Goal: Transaction & Acquisition: Book appointment/travel/reservation

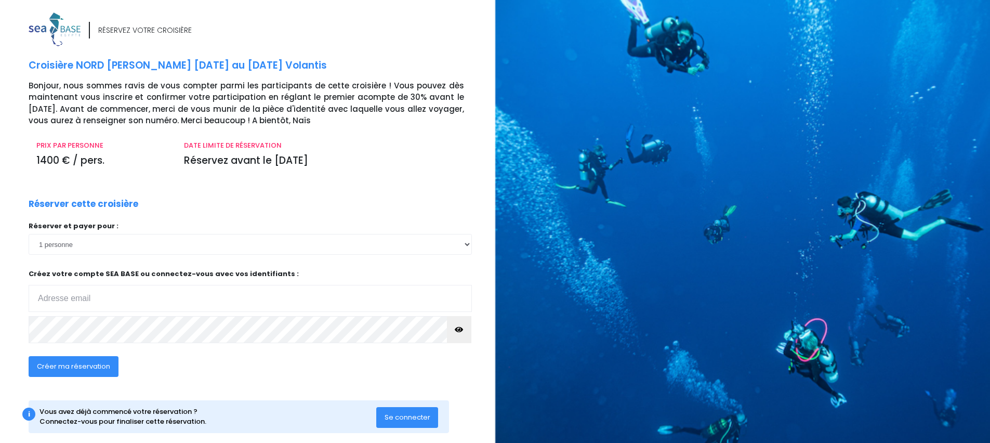
type input "[EMAIL_ADDRESS][DOMAIN_NAME]"
click at [466, 245] on select "1 personne 2 personnes 3 personnes 4 personnes 5 personnes 6 personnes 7 person…" at bounding box center [250, 244] width 443 height 21
select select "2"
click at [29, 234] on select "1 personne 2 personnes 3 personnes 4 personnes 5 personnes 6 personnes 7 person…" at bounding box center [250, 244] width 443 height 21
click at [458, 329] on icon "button" at bounding box center [459, 329] width 8 height 0
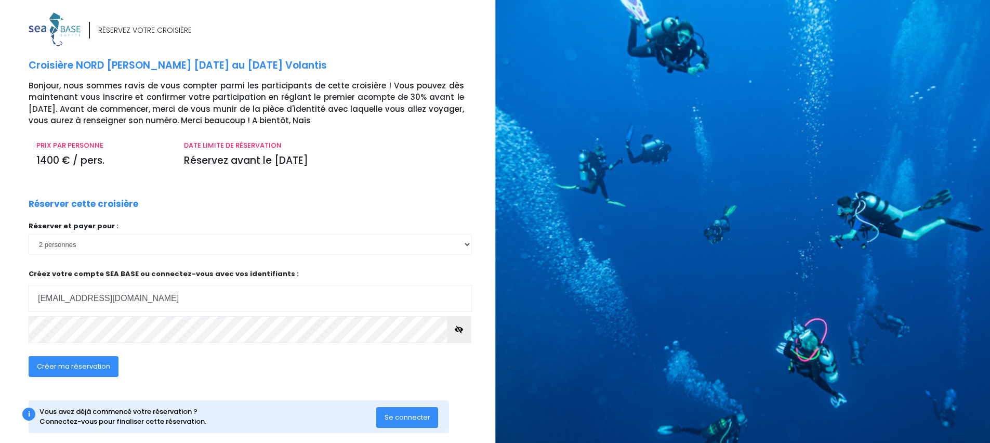
click at [70, 366] on span "Créer ma réservation" at bounding box center [73, 366] width 73 height 10
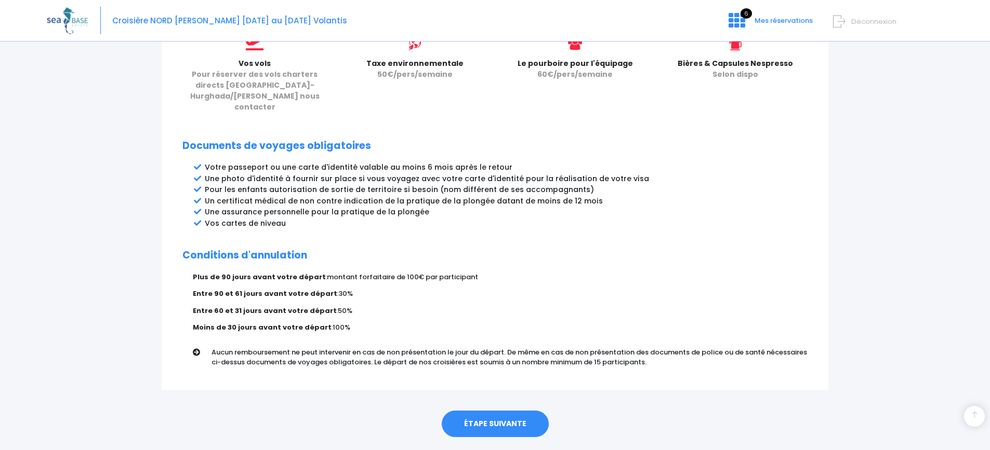
scroll to position [489, 0]
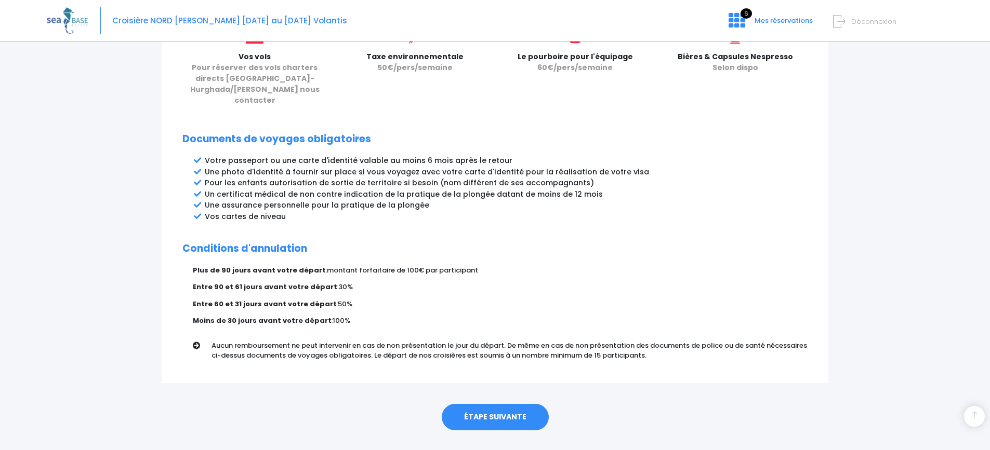
click at [499, 404] on link "ÉTAPE SUIVANTE" at bounding box center [495, 417] width 107 height 27
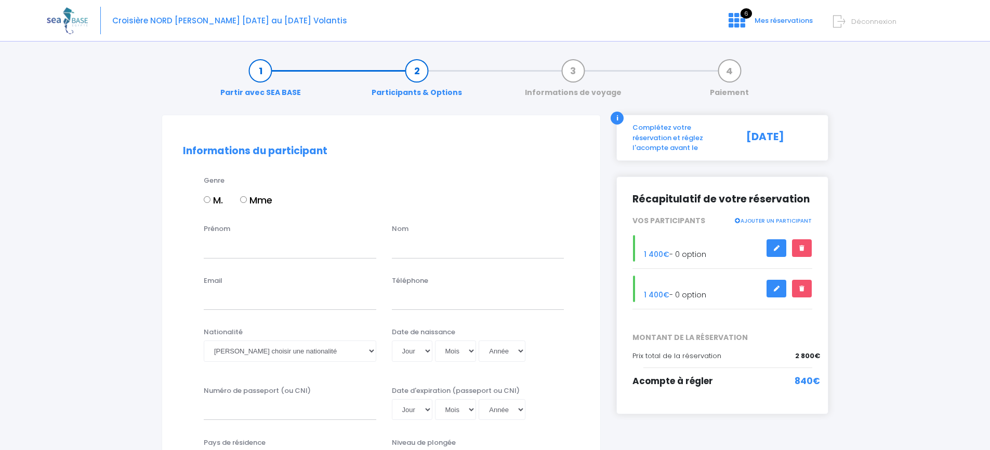
click at [207, 199] on input "M." at bounding box center [207, 199] width 7 height 7
radio input "true"
click at [208, 248] on input "Prénom" at bounding box center [290, 247] width 173 height 21
type input "Vincent"
type input "Buchy"
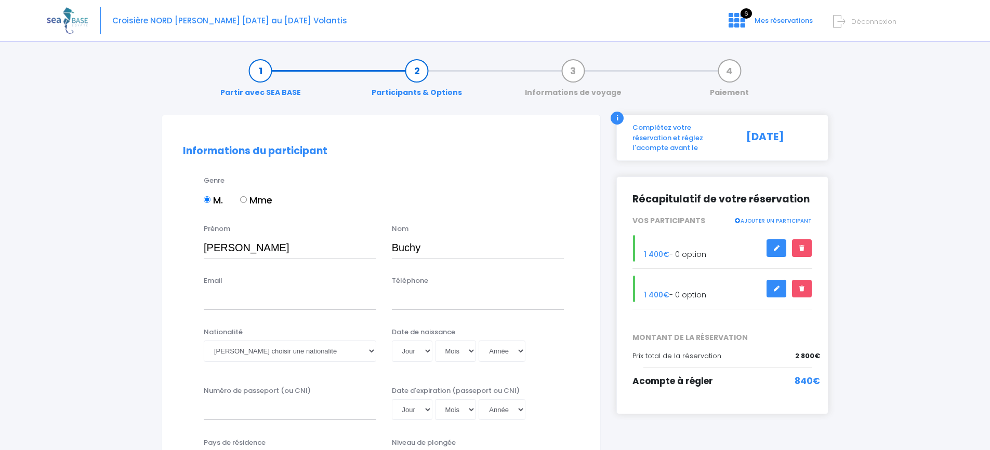
type input "buchyvincent@gmail.com"
type input "0685053029"
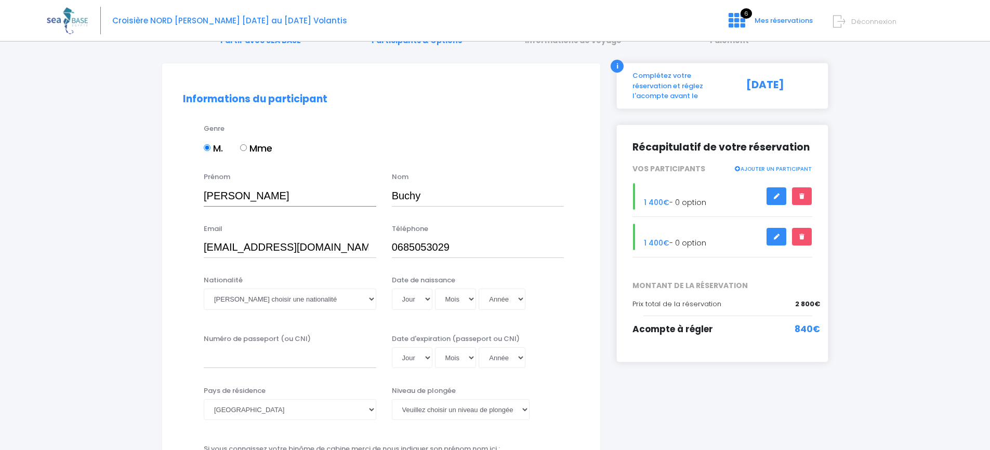
scroll to position [104, 0]
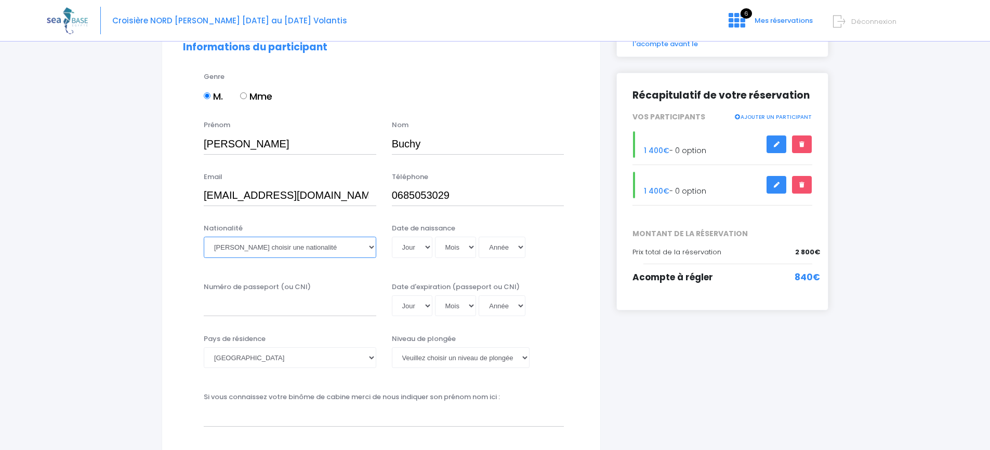
click at [374, 248] on select "Veuillez choisir une nationalité Afghane Albanaise Algerienne Allemande America…" at bounding box center [290, 247] width 173 height 21
select select "Française"
click at [204, 237] on select "Veuillez choisir une nationalité Afghane Albanaise Algerienne Allemande America…" at bounding box center [290, 247] width 173 height 21
click at [429, 247] on select "Jour 01 02 03 04 05 06 07 08 09 10 11 12 13 14 15 16 17 18 19 20 21 22 23 24 25…" at bounding box center [412, 247] width 41 height 21
select select "11"
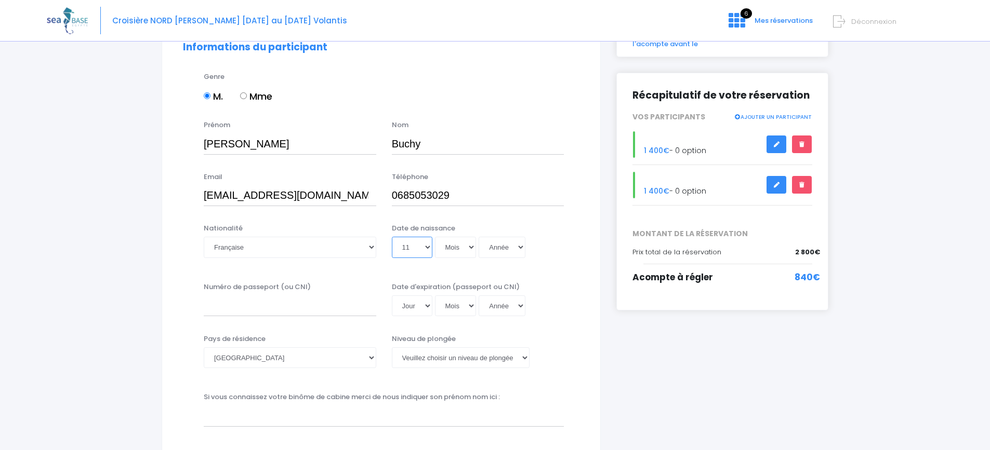
click at [392, 237] on select "Jour 01 02 03 04 05 06 07 08 09 10 11 12 13 14 15 16 17 18 19 20 21 22 23 24 25…" at bounding box center [412, 247] width 41 height 21
click at [470, 248] on select "Mois 01 02 03 04 05 06 07 08 09 10 11 12" at bounding box center [456, 247] width 42 height 21
select select "10"
click at [435, 237] on select "Mois 01 02 03 04 05 06 07 08 09 10 11 12" at bounding box center [456, 247] width 42 height 21
click at [517, 245] on select "Année 2045 2044 2043 2042 2041 2040 2039 2038 2037 2036 2035 2034 2033 2032 203…" at bounding box center [502, 247] width 47 height 21
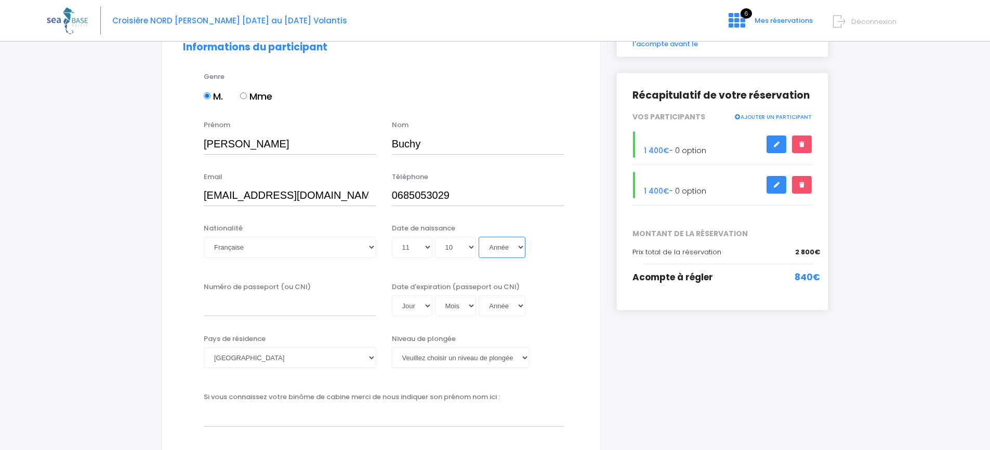
select select "1968"
click at [479, 237] on select "Année 2045 2044 2043 2042 2041 2040 2039 2038 2037 2036 2035 2034 2033 2032 203…" at bounding box center [502, 247] width 47 height 21
type input "1968-10-11"
click at [529, 357] on select "Veuillez choisir un niveau de plongée Non plongeur Junior OW diver Adventure OW…" at bounding box center [461, 358] width 138 height 21
select select "N3"
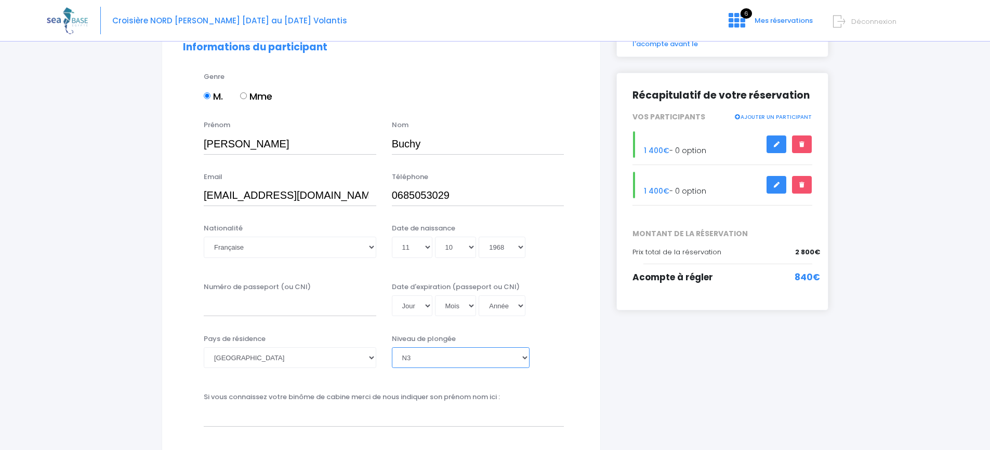
click at [392, 348] on select "Veuillez choisir un niveau de plongée Non plongeur Junior OW diver Adventure OW…" at bounding box center [461, 358] width 138 height 21
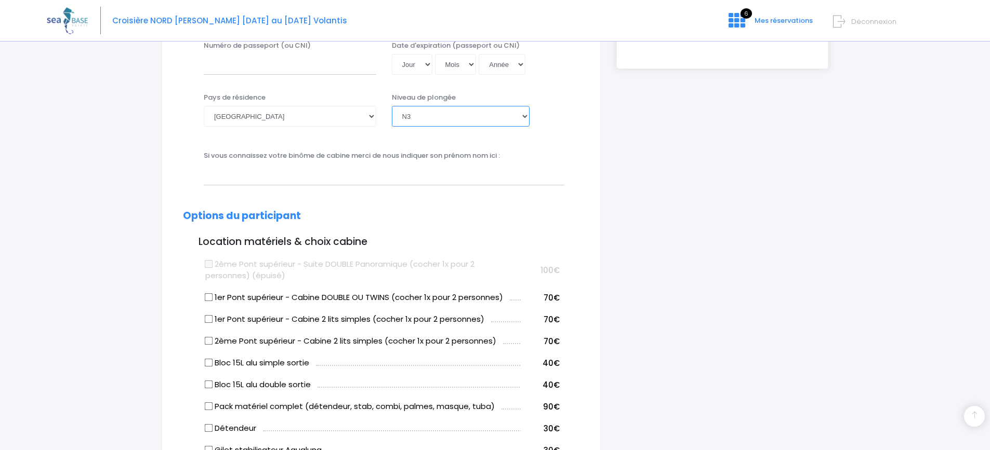
scroll to position [364, 0]
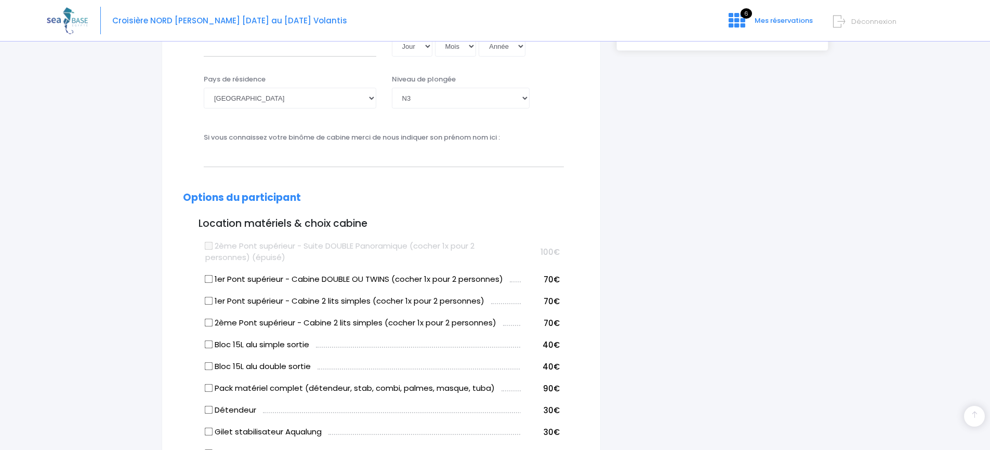
click at [206, 278] on input "1er Pont supérieur - Cabine DOUBLE OU TWINS (cocher 1x pour 2 personnes)" at bounding box center [209, 279] width 8 height 8
checkbox input "true"
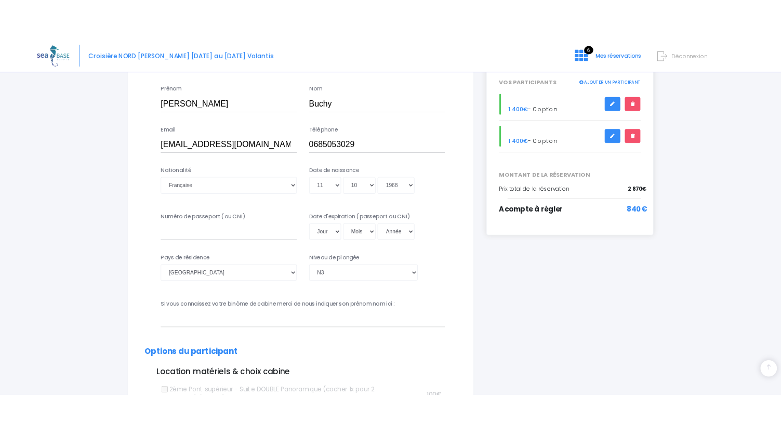
scroll to position [172, 0]
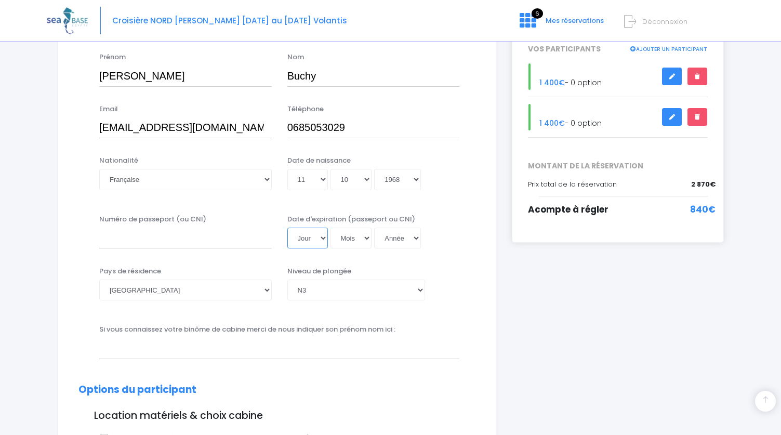
click at [321, 237] on select "Jour 01 02 03 04 05 06 07 08 09 10 11 12 13 14 15 16 17 18 19 20 21 22 23 24 25…" at bounding box center [307, 238] width 41 height 21
select select "22"
click at [287, 228] on select "Jour 01 02 03 04 05 06 07 08 09 10 11 12 13 14 15 16 17 18 19 20 21 22 23 24 25…" at bounding box center [307, 238] width 41 height 21
click at [367, 238] on select "Mois 01 02 03 04 05 06 07 08 09 10 11 12" at bounding box center [351, 238] width 42 height 21
select select "02"
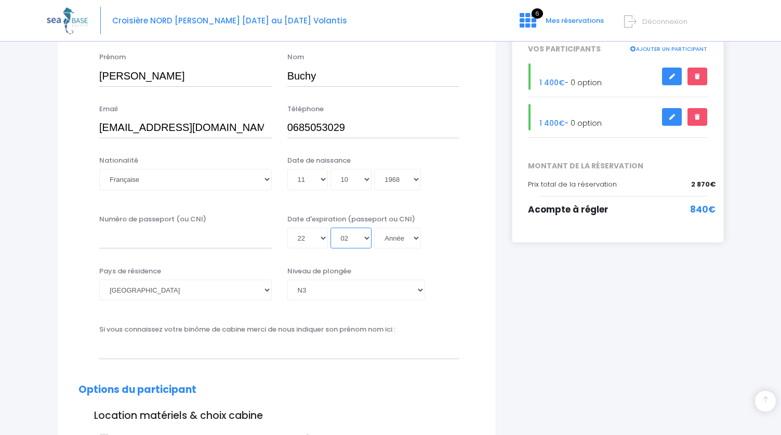
click at [330, 228] on select "Mois 01 02 03 04 05 06 07 08 09 10 11 12" at bounding box center [351, 238] width 42 height 21
click at [414, 240] on select "Année 2045 2044 2043 2042 2041 2040 2039 2038 2037 2036 2035 2034 2033 2032 203…" at bounding box center [397, 238] width 47 height 21
select select "2034"
click at [374, 228] on select "Année 2045 2044 2043 2042 2041 2040 2039 2038 2037 2036 2035 2034 2033 2032 203…" at bounding box center [397, 238] width 47 height 21
type input "2034-02-22"
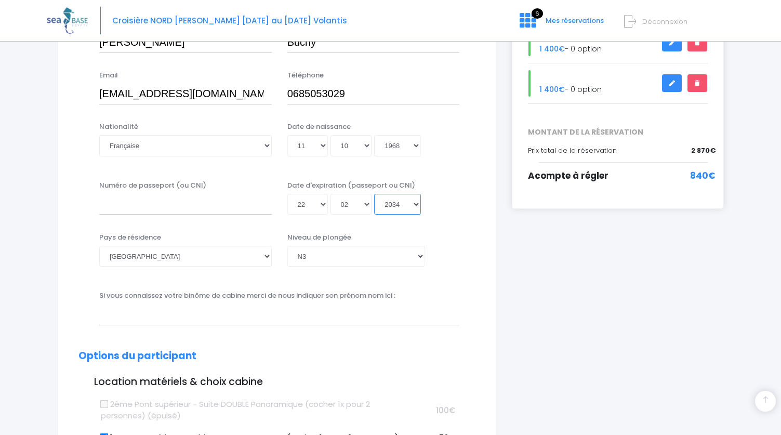
scroll to position [224, 0]
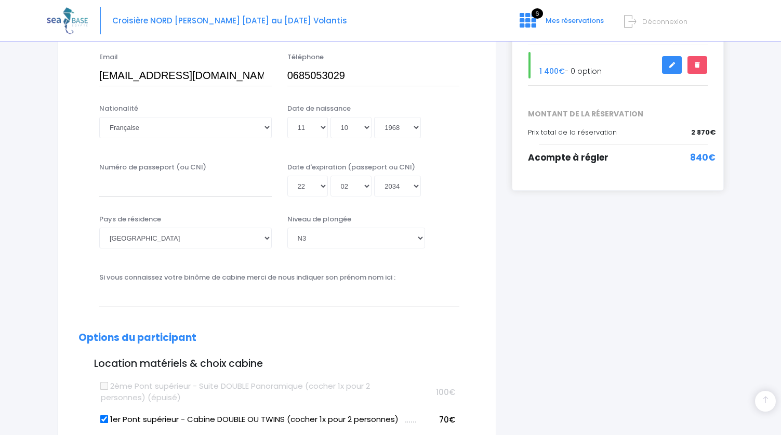
click at [402, 278] on div "Si vous connaissez votre binôme de cabine merci de nous indiquer son prénom nom…" at bounding box center [279, 289] width 376 height 34
click at [335, 295] on input "text" at bounding box center [279, 296] width 360 height 21
type input "BUCHY SABINE"
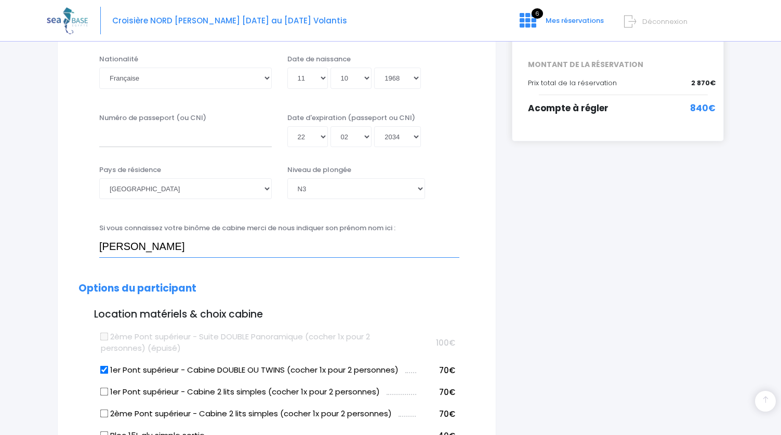
scroll to position [276, 0]
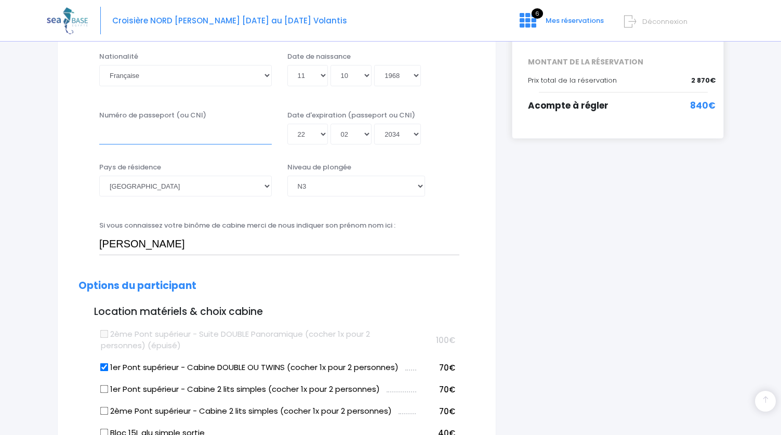
click at [108, 136] on input "Numéro de passeport (ou CNI)" at bounding box center [185, 134] width 173 height 21
type input "24CH98827"
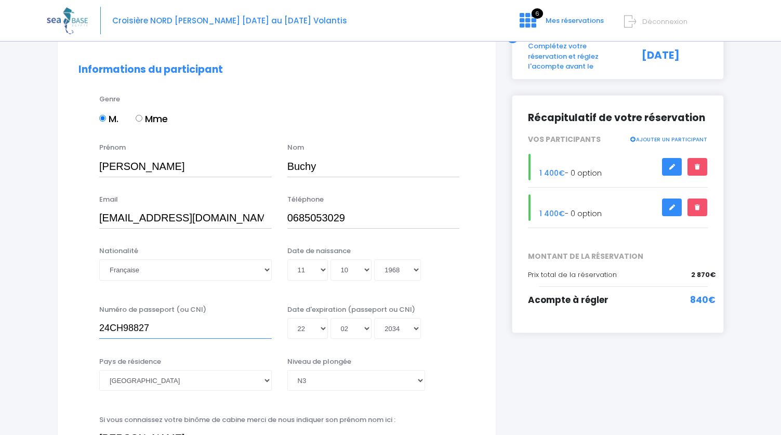
scroll to position [16, 0]
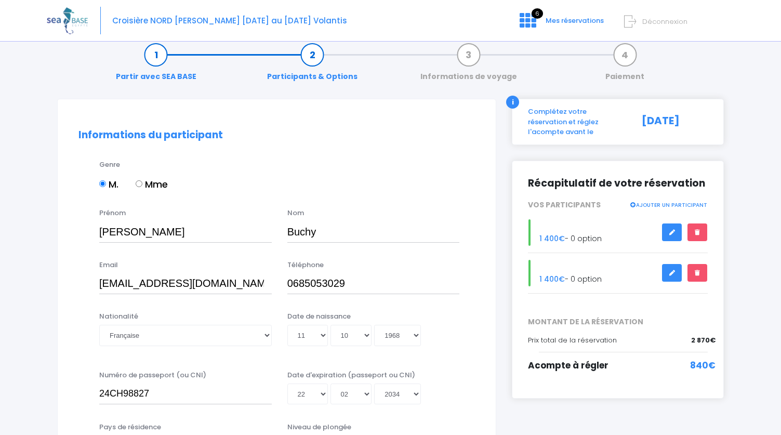
click at [673, 232] on icon at bounding box center [671, 232] width 7 height 0
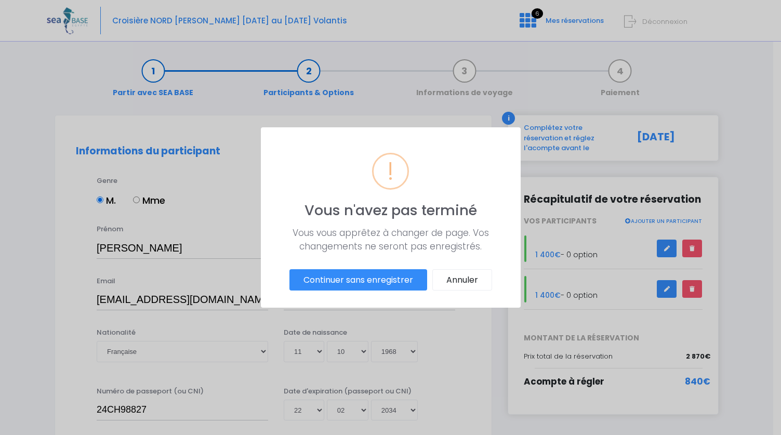
scroll to position [0, 0]
click at [470, 279] on button "Annuler" at bounding box center [466, 280] width 60 height 22
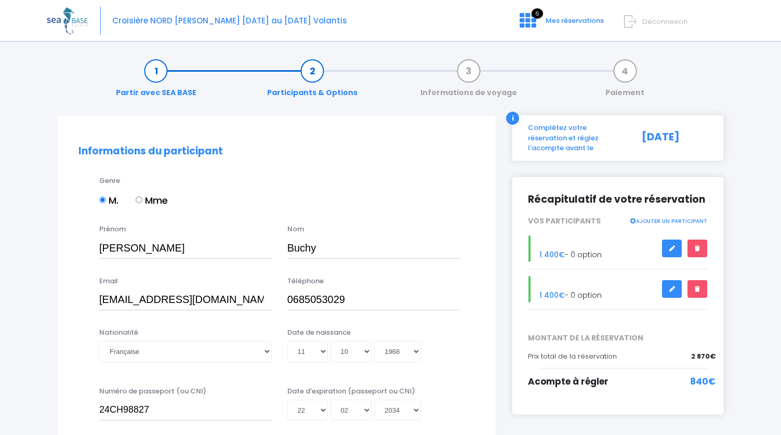
click at [666, 216] on link "AJOUTER UN PARTICIPANT" at bounding box center [668, 220] width 78 height 9
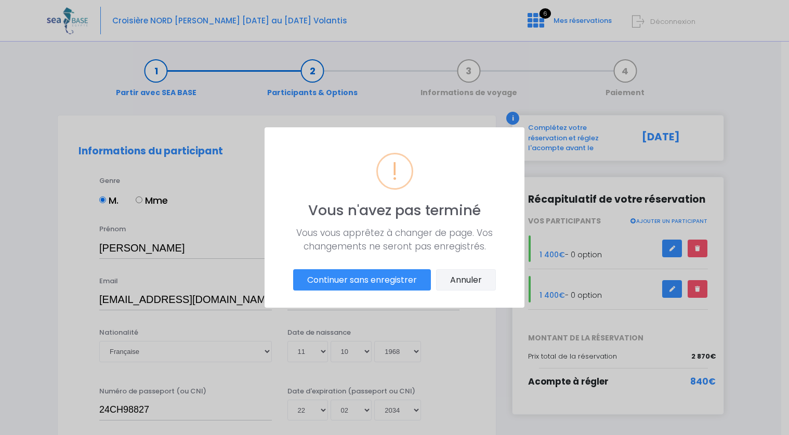
click at [463, 276] on button "Annuler" at bounding box center [466, 280] width 60 height 22
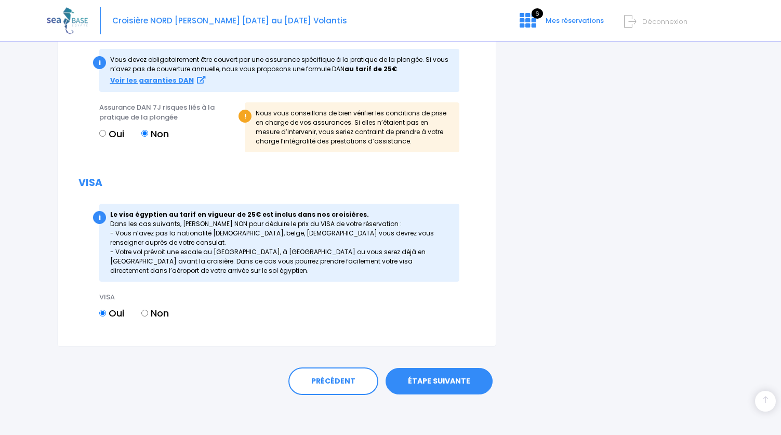
scroll to position [1123, 0]
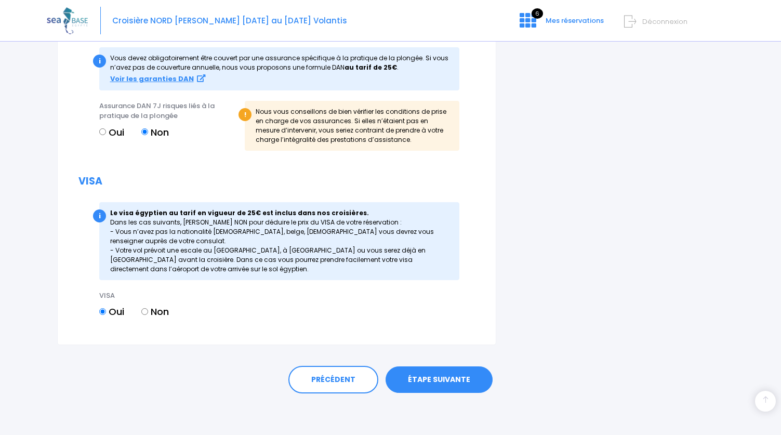
click at [426, 383] on link "ÉTAPE SUIVANTE" at bounding box center [439, 379] width 107 height 27
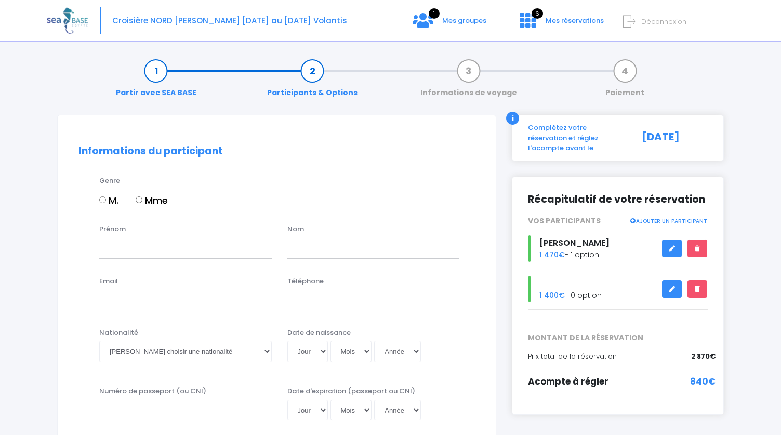
click at [140, 202] on input "Mme" at bounding box center [139, 199] width 7 height 7
radio input "true"
click at [128, 252] on input "Prénom" at bounding box center [185, 247] width 173 height 21
click at [108, 249] on input "Prénom" at bounding box center [185, 247] width 173 height 21
type input "sabine"
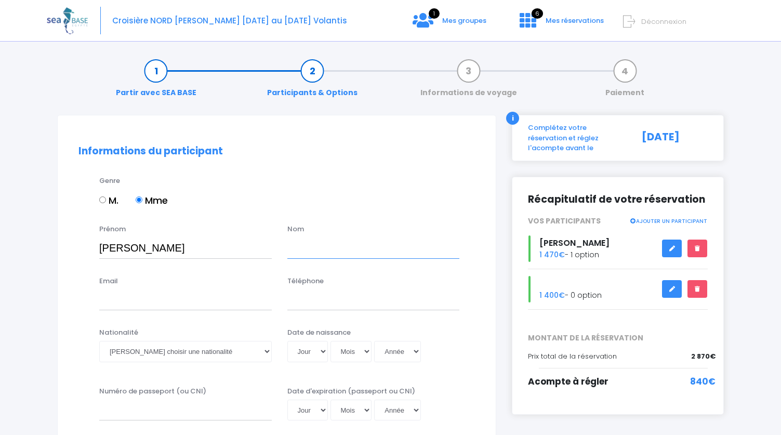
click at [295, 251] on input "text" at bounding box center [373, 247] width 173 height 21
type input "BUCHY"
click at [291, 302] on input "Téléphone" at bounding box center [373, 299] width 173 height 21
type input "0681842704"
click at [110, 299] on input "Email" at bounding box center [185, 299] width 173 height 21
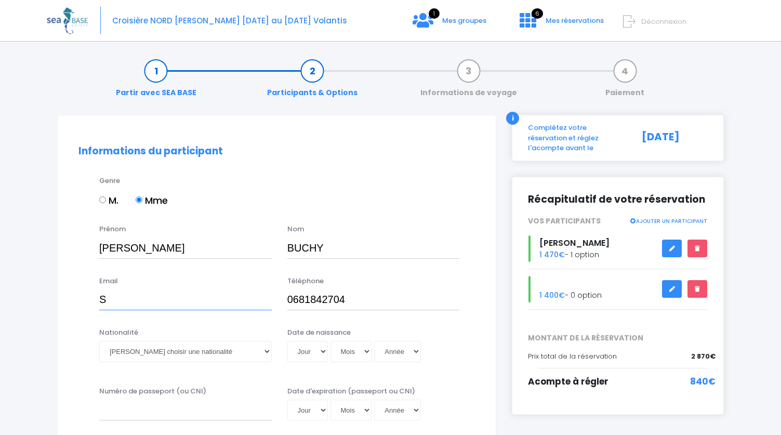
type input "S"
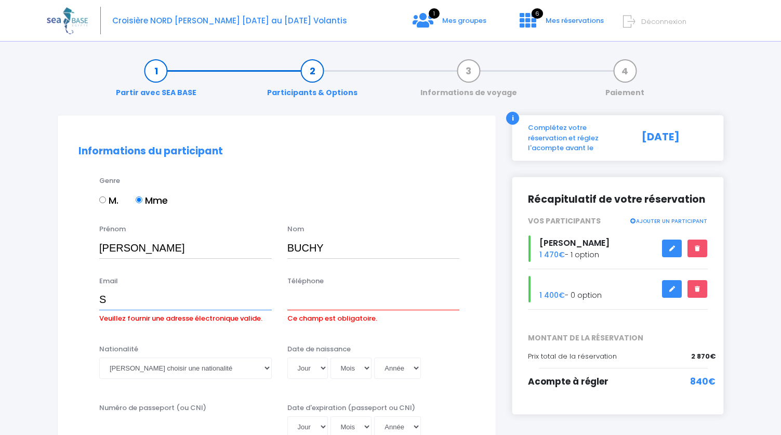
click at [109, 294] on input "S" at bounding box center [185, 299] width 173 height 21
click at [306, 296] on input "Téléphone" at bounding box center [373, 299] width 173 height 21
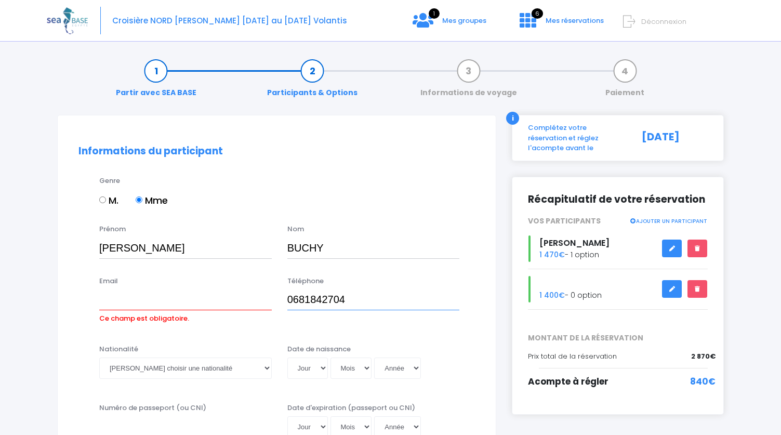
type input "0681842704"
click at [106, 299] on input "Email" at bounding box center [185, 299] width 173 height 21
type input "sabinebuchy@orange.fr"
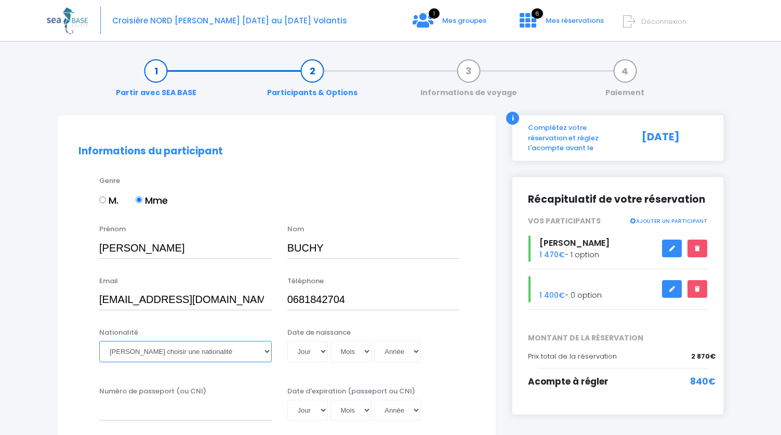
click at [267, 354] on select "Veuillez choisir une nationalité Afghane Albanaise Algerienne Allemande America…" at bounding box center [185, 351] width 173 height 21
select select "Française"
click at [99, 341] on select "Veuillez choisir une nationalité Afghane Albanaise Algerienne Allemande America…" at bounding box center [185, 351] width 173 height 21
click at [324, 348] on select "Jour 01 02 03 04 05 06 07 08 09 10 11 12 13 14 15 16 17 18 19 20 21 22 23 24 25…" at bounding box center [307, 351] width 41 height 21
select select "29"
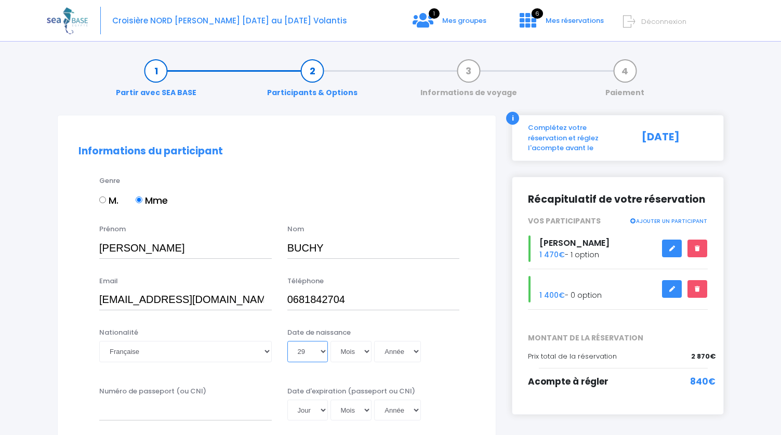
click at [287, 341] on select "Jour 01 02 03 04 05 06 07 08 09 10 11 12 13 14 15 16 17 18 19 20 21 22 23 24 25…" at bounding box center [307, 351] width 41 height 21
click at [365, 351] on select "Mois 01 02 03 04 05 06 07 08 09 10 11 12" at bounding box center [351, 351] width 42 height 21
select select "12"
click at [330, 341] on select "Mois 01 02 03 04 05 06 07 08 09 10 11 12" at bounding box center [351, 351] width 42 height 21
click at [414, 351] on select "Année 2045 2044 2043 2042 2041 2040 2039 2038 2037 2036 2035 2034 2033 2032 203…" at bounding box center [397, 351] width 47 height 21
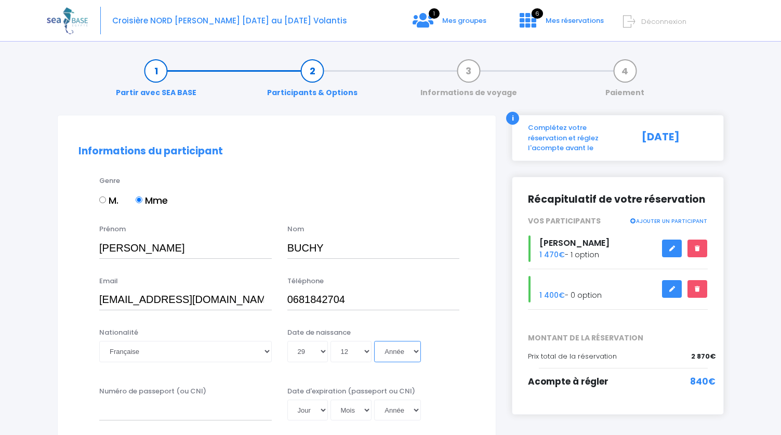
select select "1964"
click at [374, 341] on select "Année 2045 2044 2043 2042 2041 2040 2039 2038 2037 2036 2035 2034 2033 2032 203…" at bounding box center [397, 351] width 47 height 21
type input "1964-12-29"
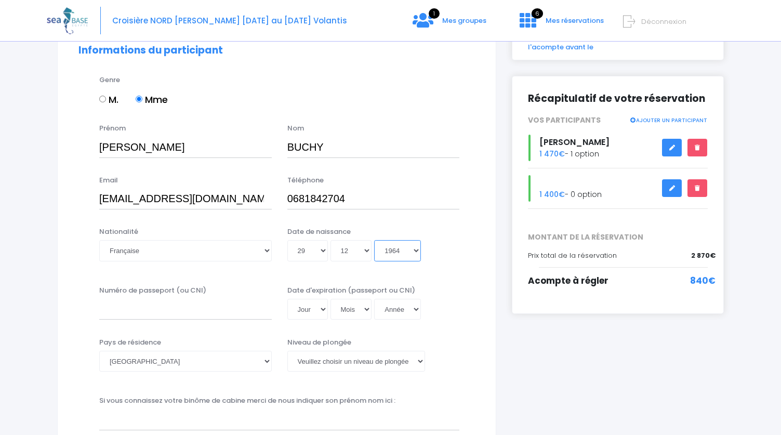
scroll to position [104, 0]
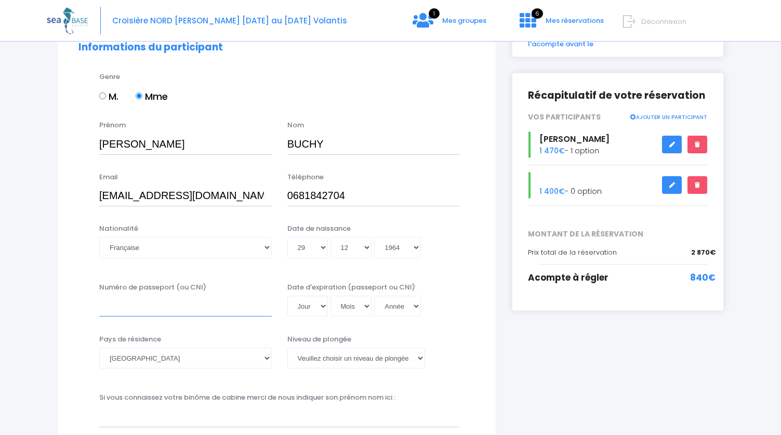
click at [110, 304] on input "Numéro de passeport (ou CNI)" at bounding box center [185, 306] width 173 height 21
type input "24CC77520"
click at [324, 306] on select "Jour 01 02 03 04 05 06 07 08 09 10 11 12 13 14 15 16 17 18 19 20 21 22 23 24 25…" at bounding box center [307, 306] width 41 height 21
select select "23"
click at [287, 296] on select "Jour 01 02 03 04 05 06 07 08 09 10 11 12 13 14 15 16 17 18 19 20 21 22 23 24 25…" at bounding box center [307, 306] width 41 height 21
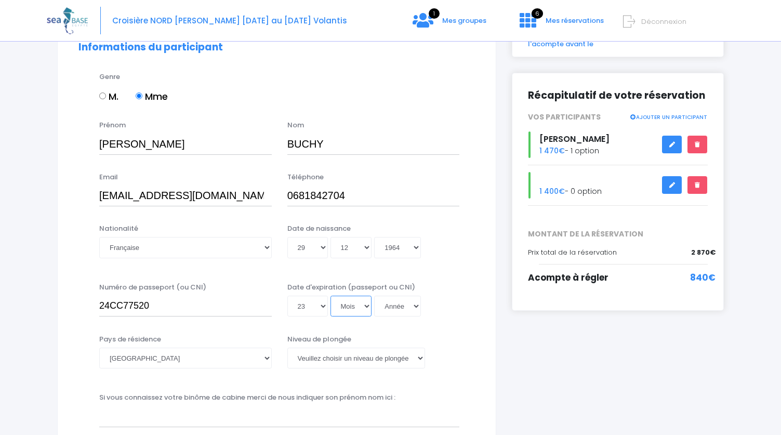
click at [364, 304] on select "Mois 01 02 03 04 05 06 07 08 09 10 11 12" at bounding box center [351, 306] width 42 height 21
select select "02"
click at [330, 296] on select "Mois 01 02 03 04 05 06 07 08 09 10 11 12" at bounding box center [351, 306] width 42 height 21
click at [414, 305] on select "Année 2045 2044 2043 2042 2041 2040 2039 2038 2037 2036 2035 2034 2033 2032 203…" at bounding box center [397, 306] width 47 height 21
select select "2034"
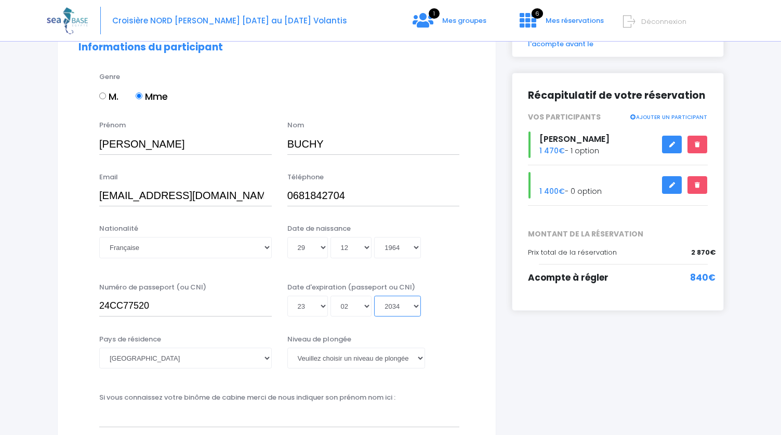
click at [374, 296] on select "Année 2045 2044 2043 2042 2041 2040 2039 2038 2037 2036 2035 2034 2033 2032 203…" at bounding box center [397, 306] width 47 height 21
type input "2034-02-23"
click at [418, 358] on select "Veuillez choisir un niveau de plongée Non plongeur Junior OW diver Adventure OW…" at bounding box center [356, 358] width 138 height 21
select select "Non plongeur"
click at [287, 348] on select "Veuillez choisir un niveau de plongée Non plongeur Junior OW diver Adventure OW…" at bounding box center [356, 358] width 138 height 21
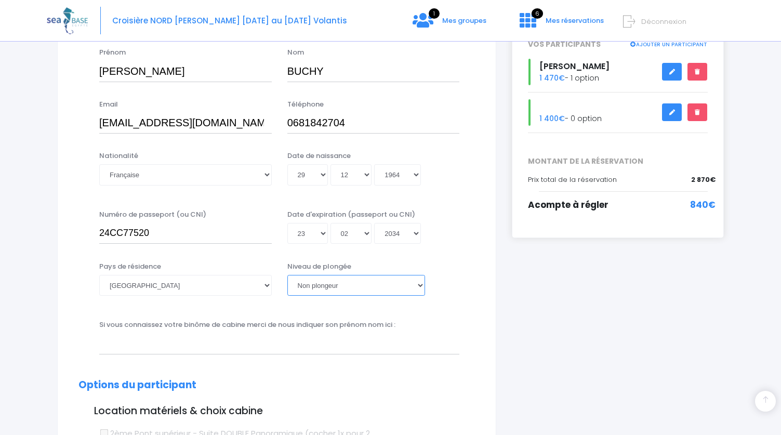
scroll to position [260, 0]
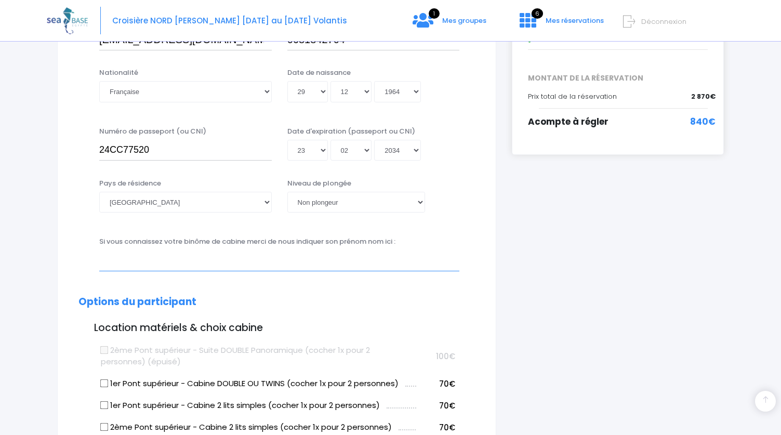
click at [180, 262] on input "text" at bounding box center [279, 260] width 360 height 21
type input "BUCHY VINCENT"
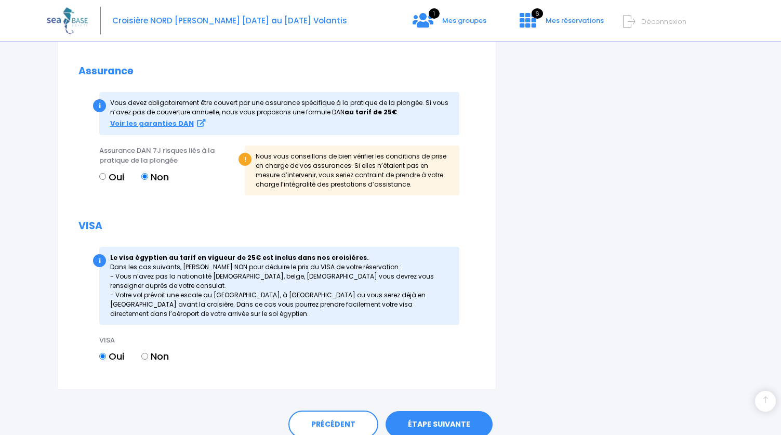
scroll to position [1123, 0]
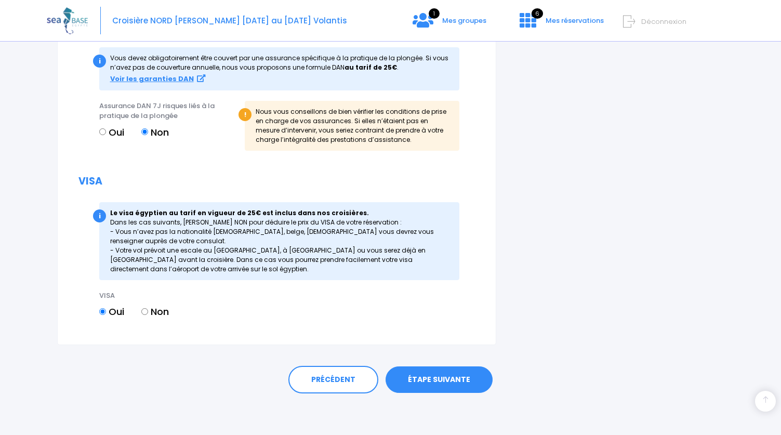
click at [438, 378] on link "ÉTAPE SUIVANTE" at bounding box center [439, 379] width 107 height 27
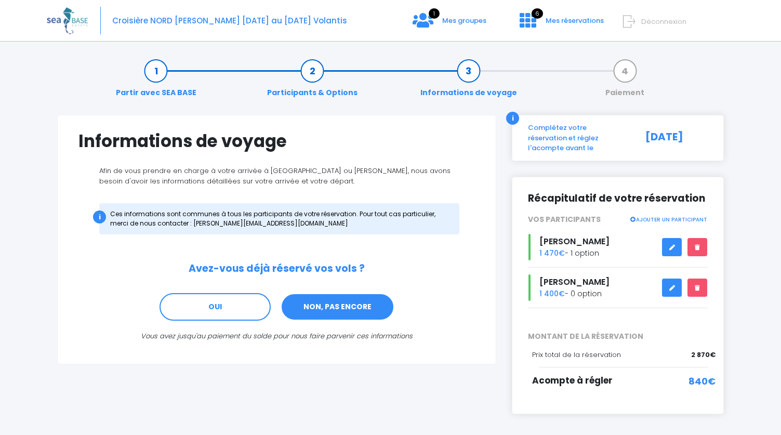
click at [336, 308] on link "NON, PAS ENCORE" at bounding box center [338, 307] width 114 height 28
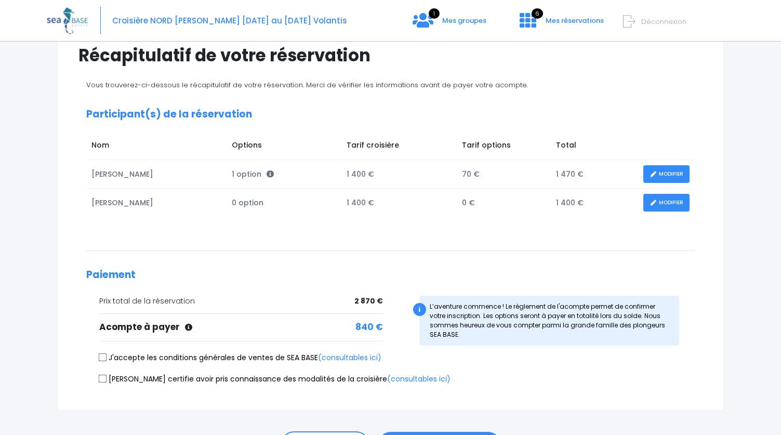
scroll to position [104, 0]
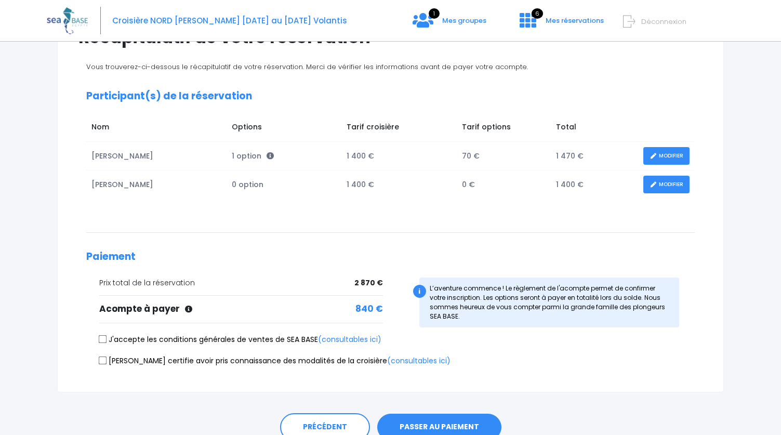
click at [104, 339] on input "J'accepte les conditions générales de ventes de SEA BASE (consultables ici)" at bounding box center [103, 339] width 8 height 8
checkbox input "true"
click at [103, 361] on input "[PERSON_NAME] certifie avoir pris connaissance des modalités de la croisière (c…" at bounding box center [103, 360] width 8 height 8
checkbox input "true"
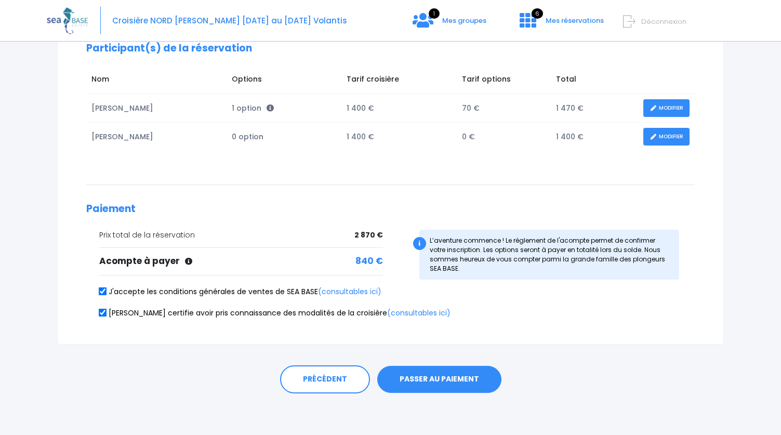
click at [441, 375] on button "PASSER AU PAIEMENT" at bounding box center [439, 379] width 124 height 27
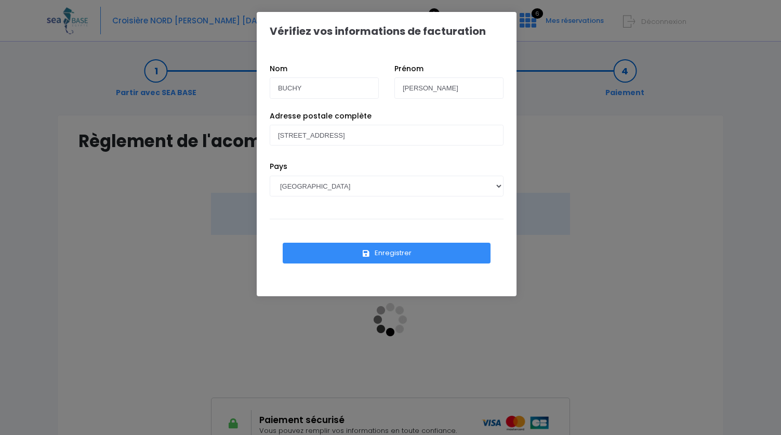
click at [390, 254] on button "Enregistrer" at bounding box center [387, 253] width 208 height 21
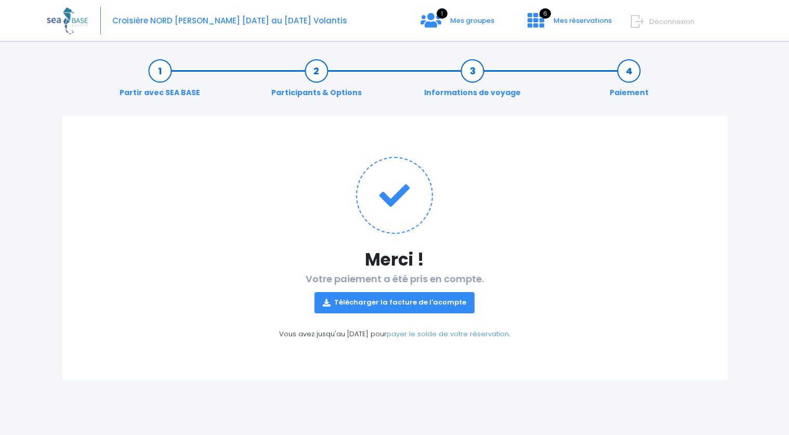
click at [393, 304] on link "Télécharger la facture de l'acompte" at bounding box center [394, 302] width 160 height 21
click at [478, 15] on div "Croisière NORD [PERSON_NAME] [DATE] au [DATE] Volantis 1 Mes groupes 6" at bounding box center [387, 21] width 680 height 42
click at [474, 19] on span "Mes groupes" at bounding box center [472, 21] width 44 height 10
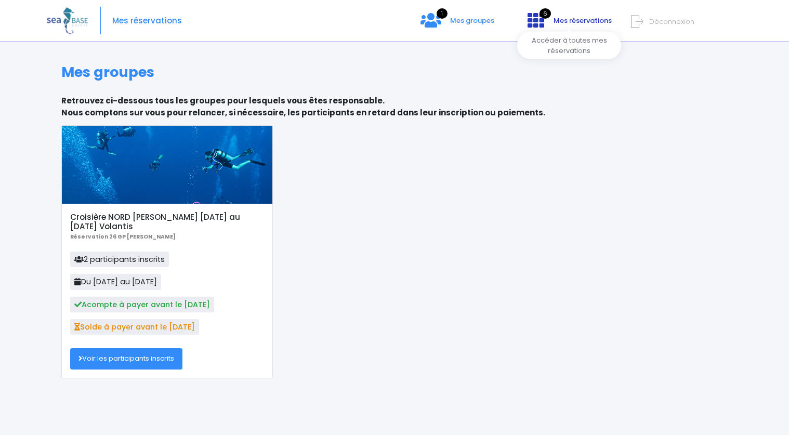
click at [579, 18] on span "Mes réservations" at bounding box center [582, 21] width 58 height 10
